Goal: Navigation & Orientation: Find specific page/section

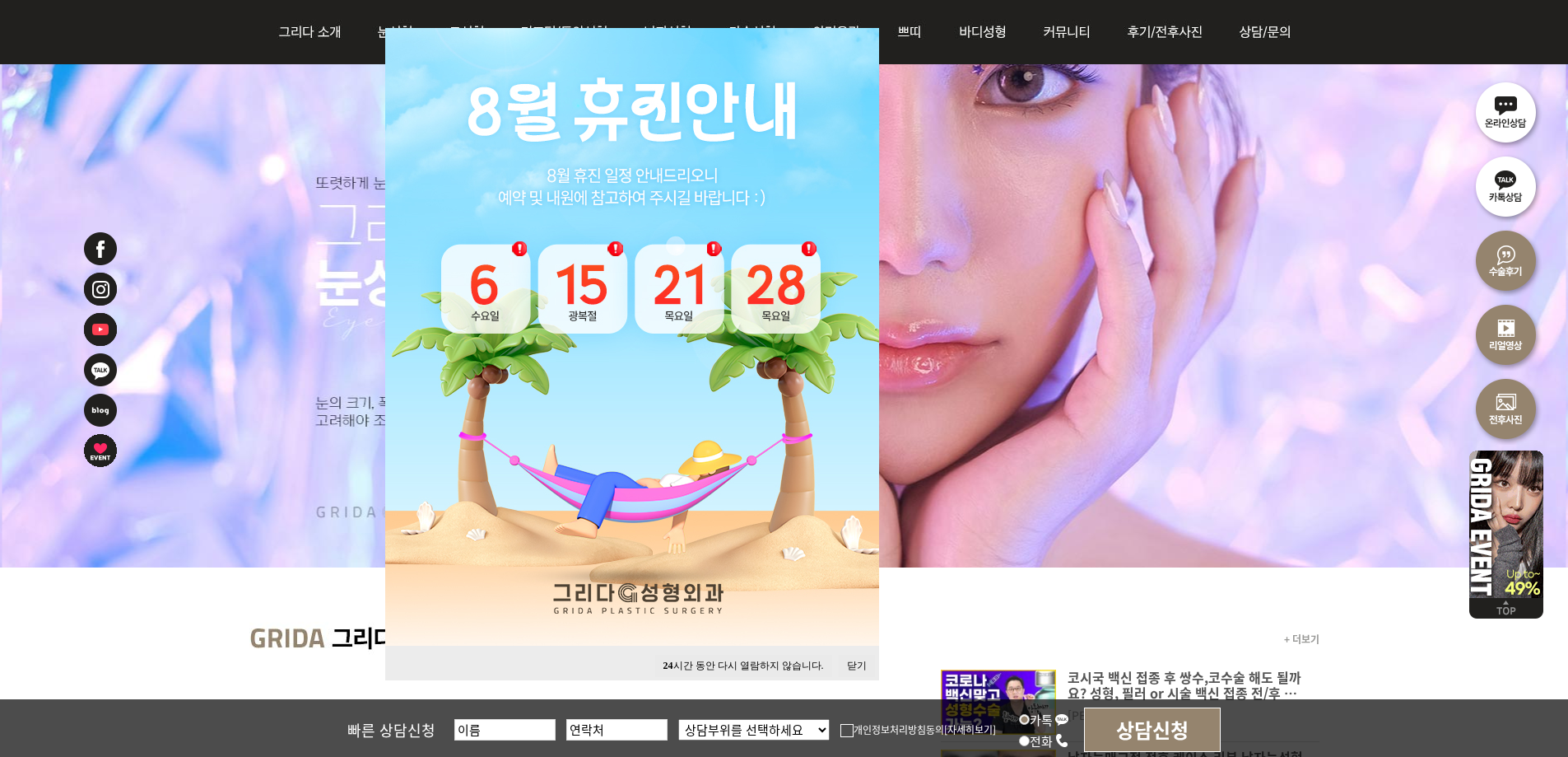
scroll to position [329, 0]
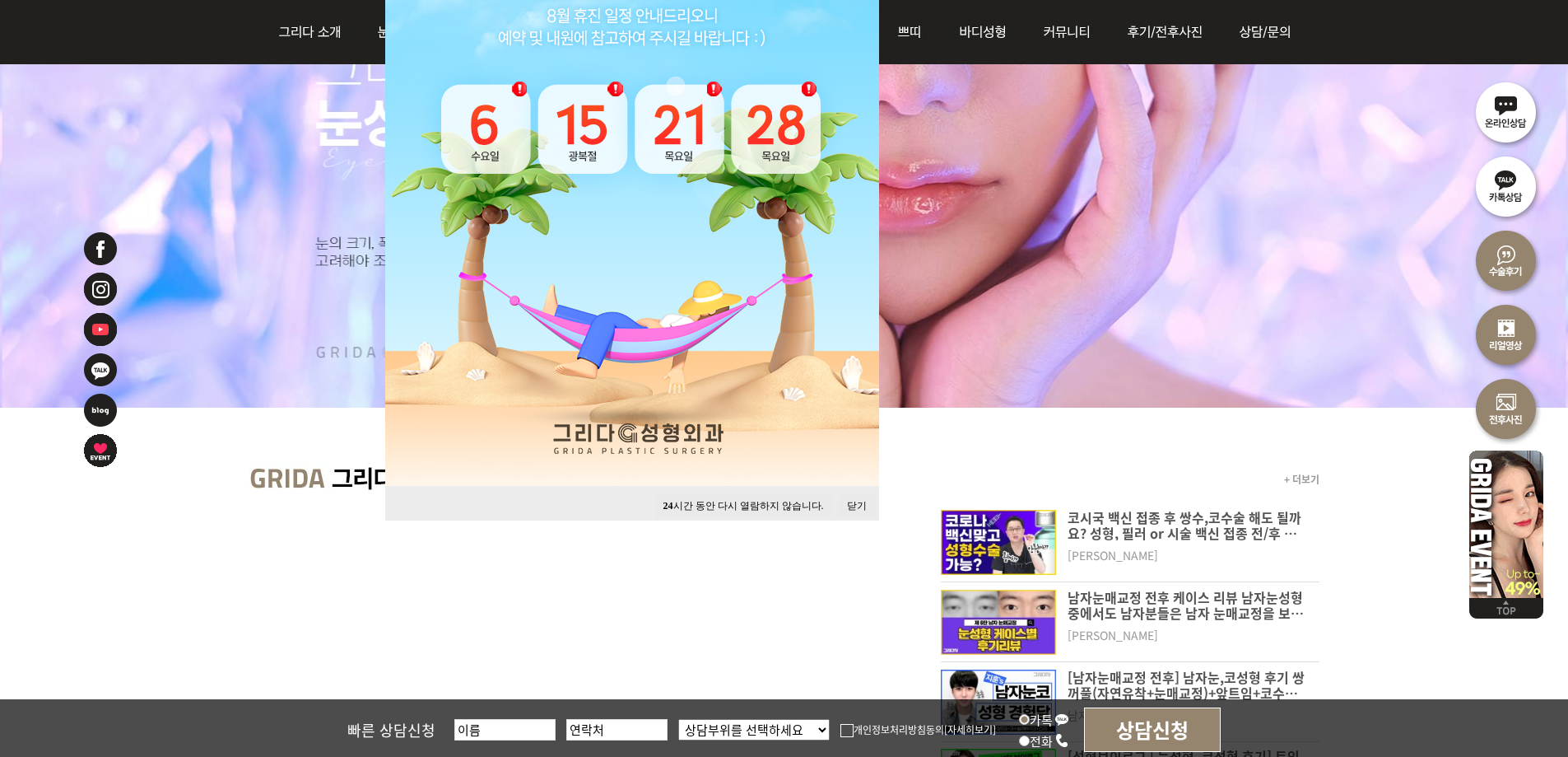
click at [849, 505] on button "닫기" at bounding box center [856, 506] width 36 height 22
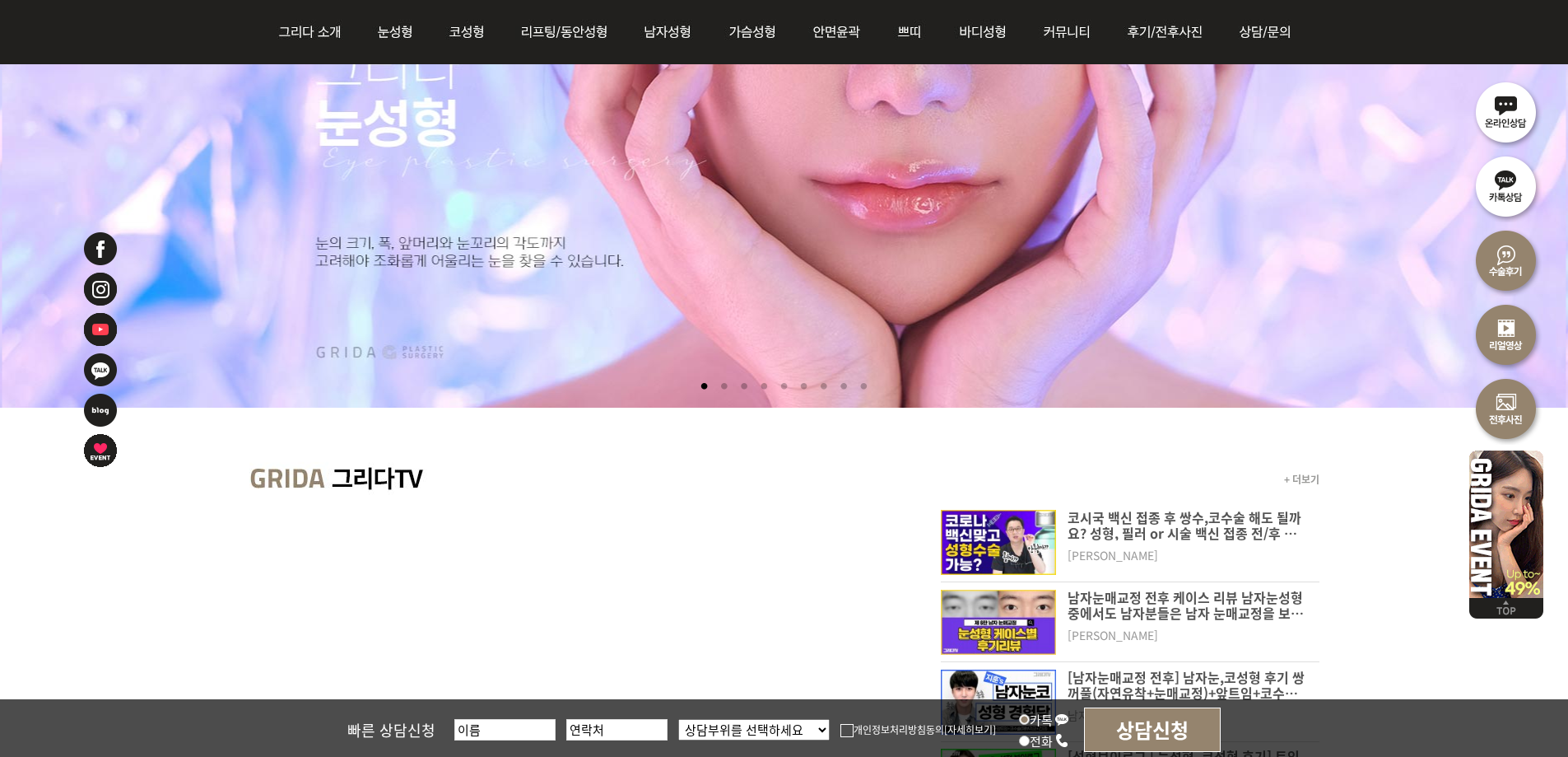
scroll to position [0, 0]
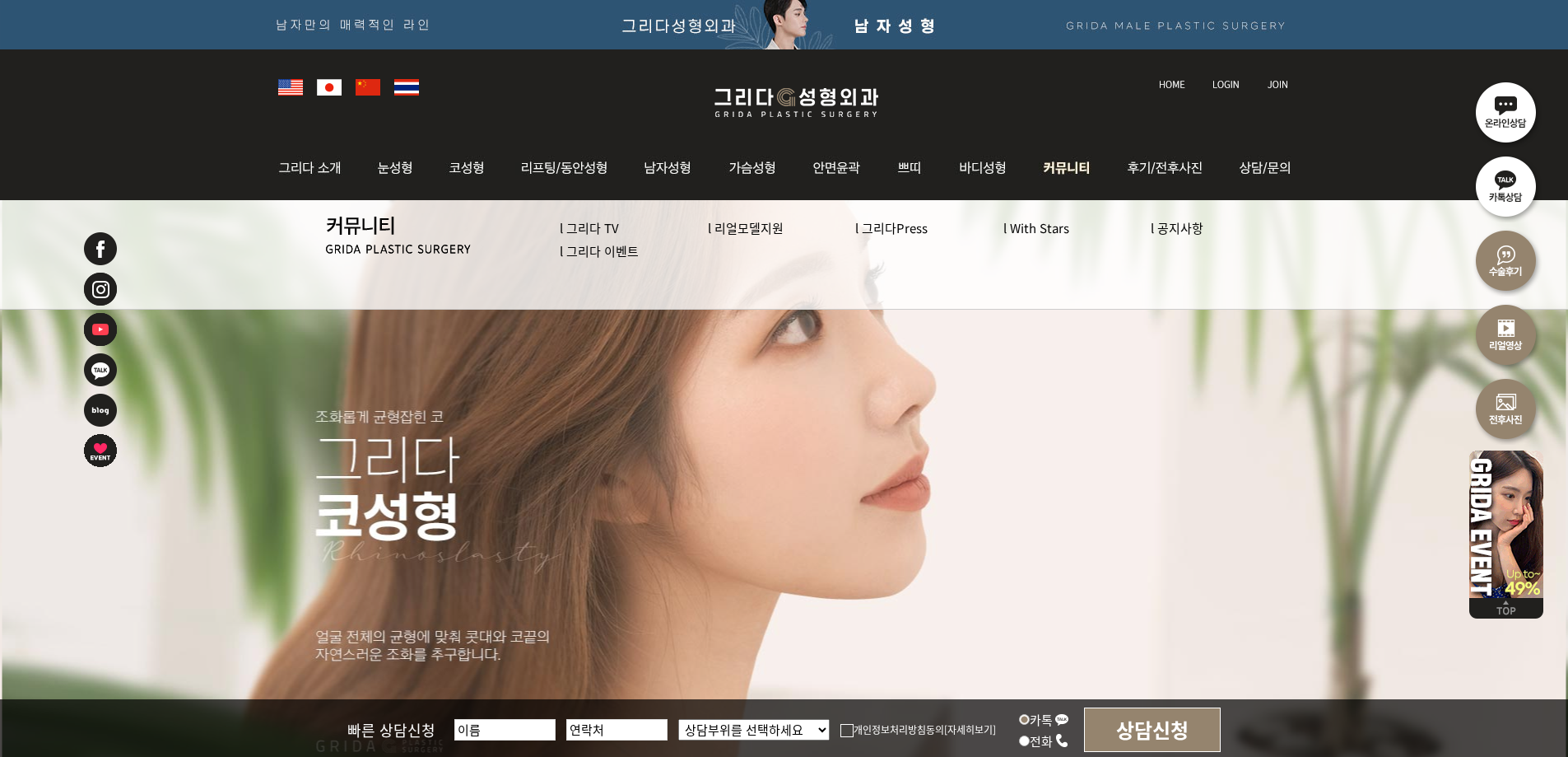
click at [594, 255] on link "l 그리다 이벤트" at bounding box center [599, 250] width 79 height 18
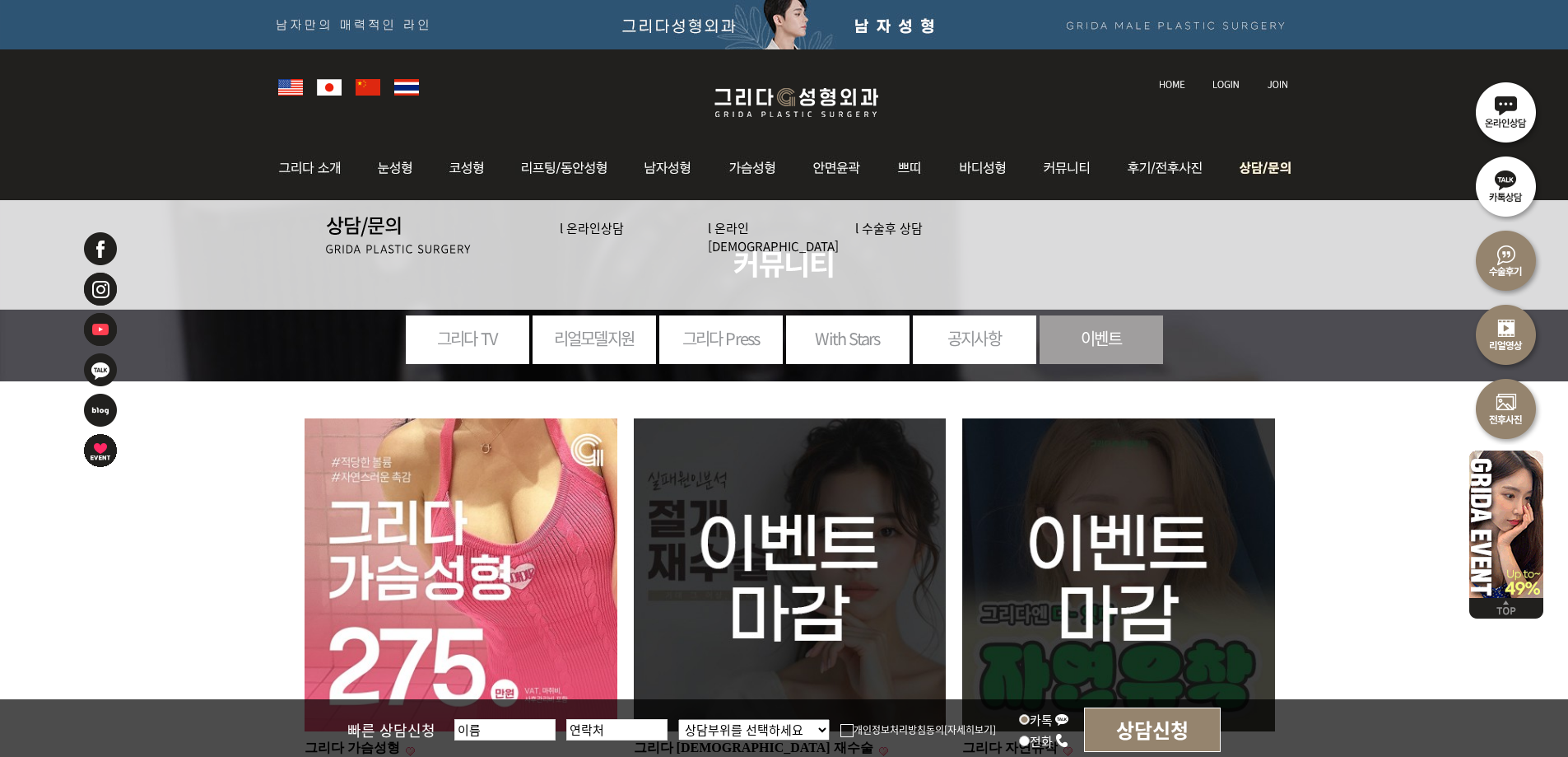
click at [1264, 169] on img at bounding box center [1262, 167] width 74 height 64
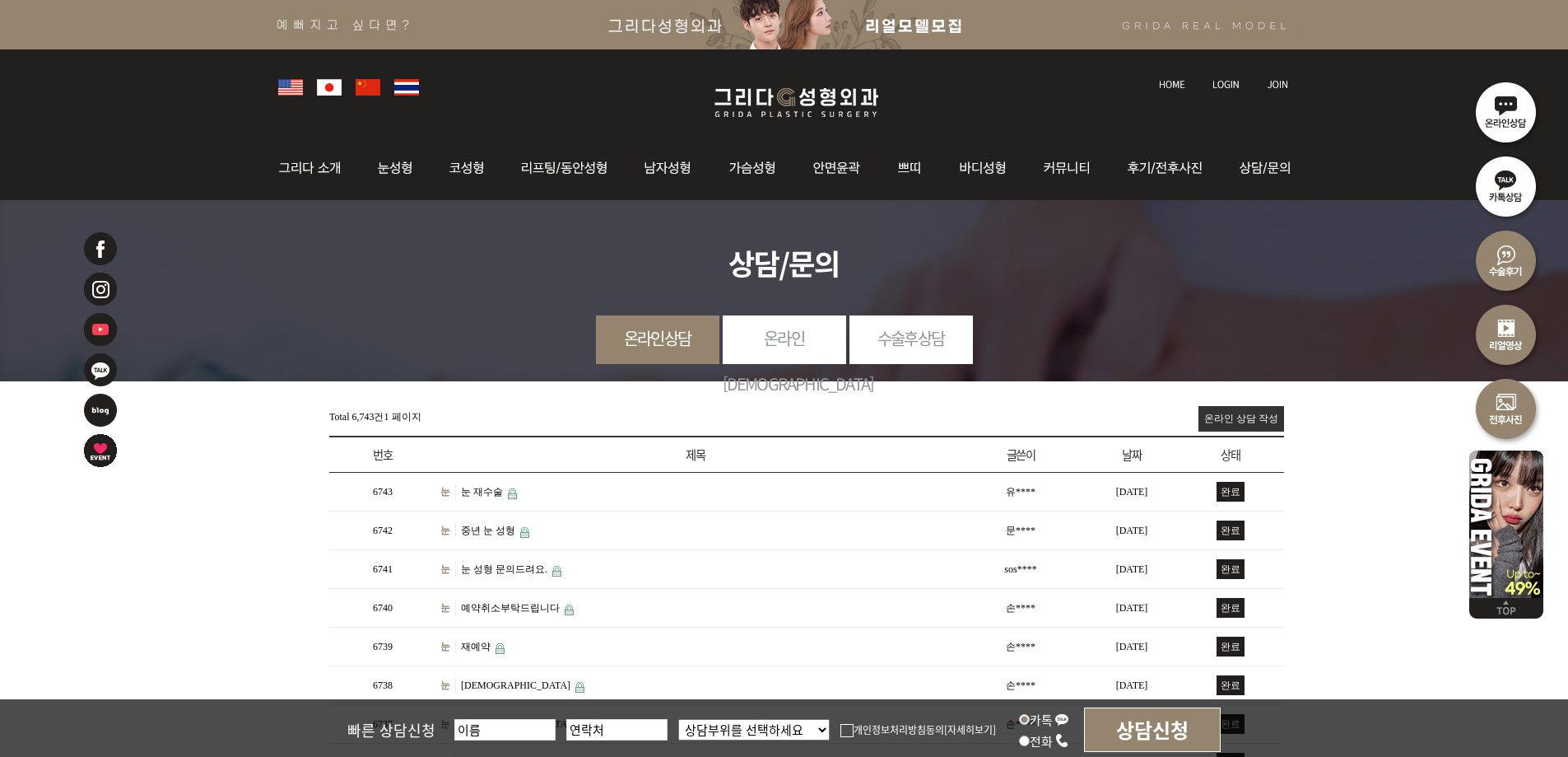
click at [345, 94] on li at bounding box center [336, 86] width 39 height 23
click at [797, 100] on img at bounding box center [797, 102] width 197 height 39
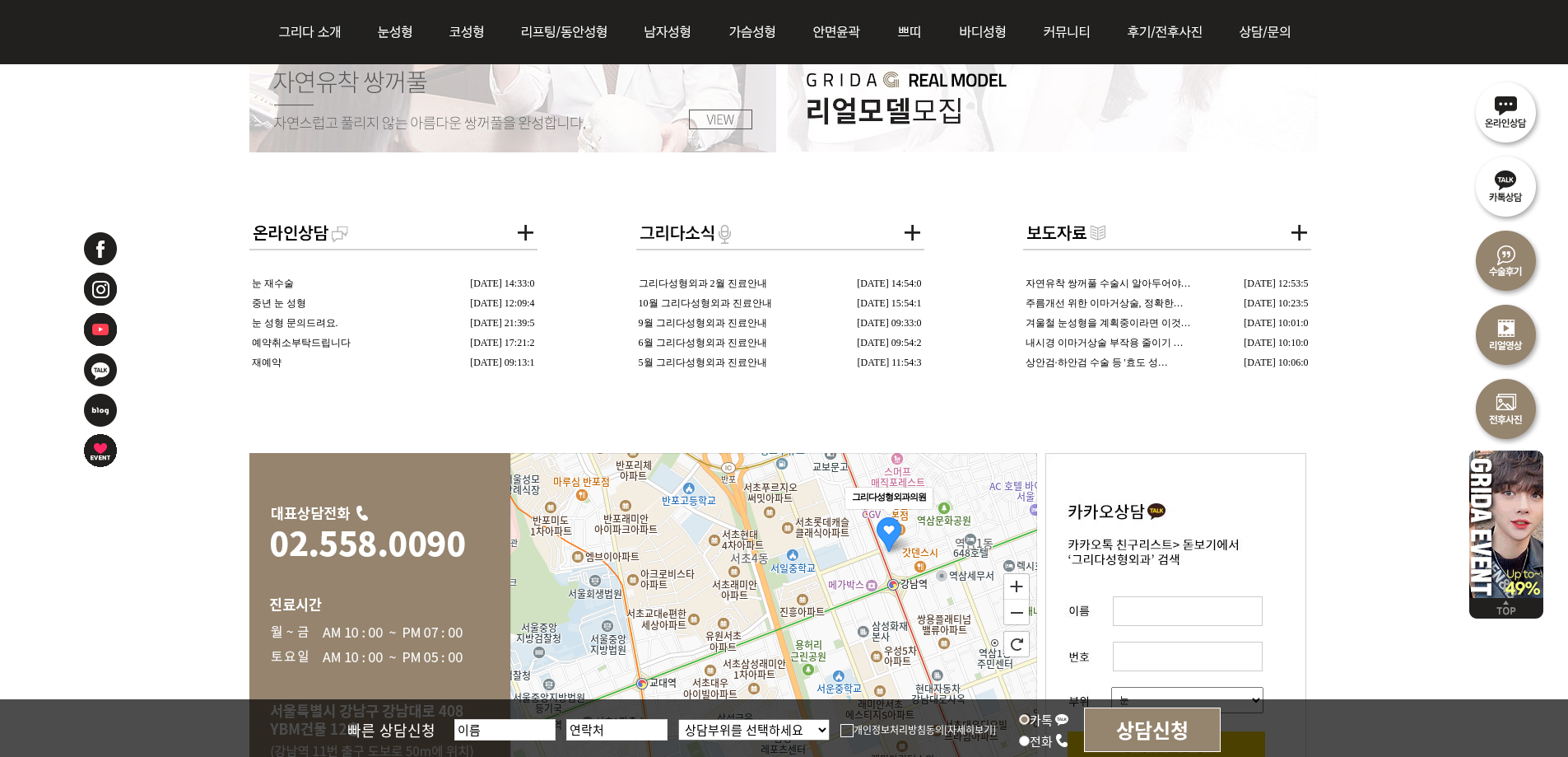
scroll to position [3377, 0]
